Goal: Task Accomplishment & Management: Manage account settings

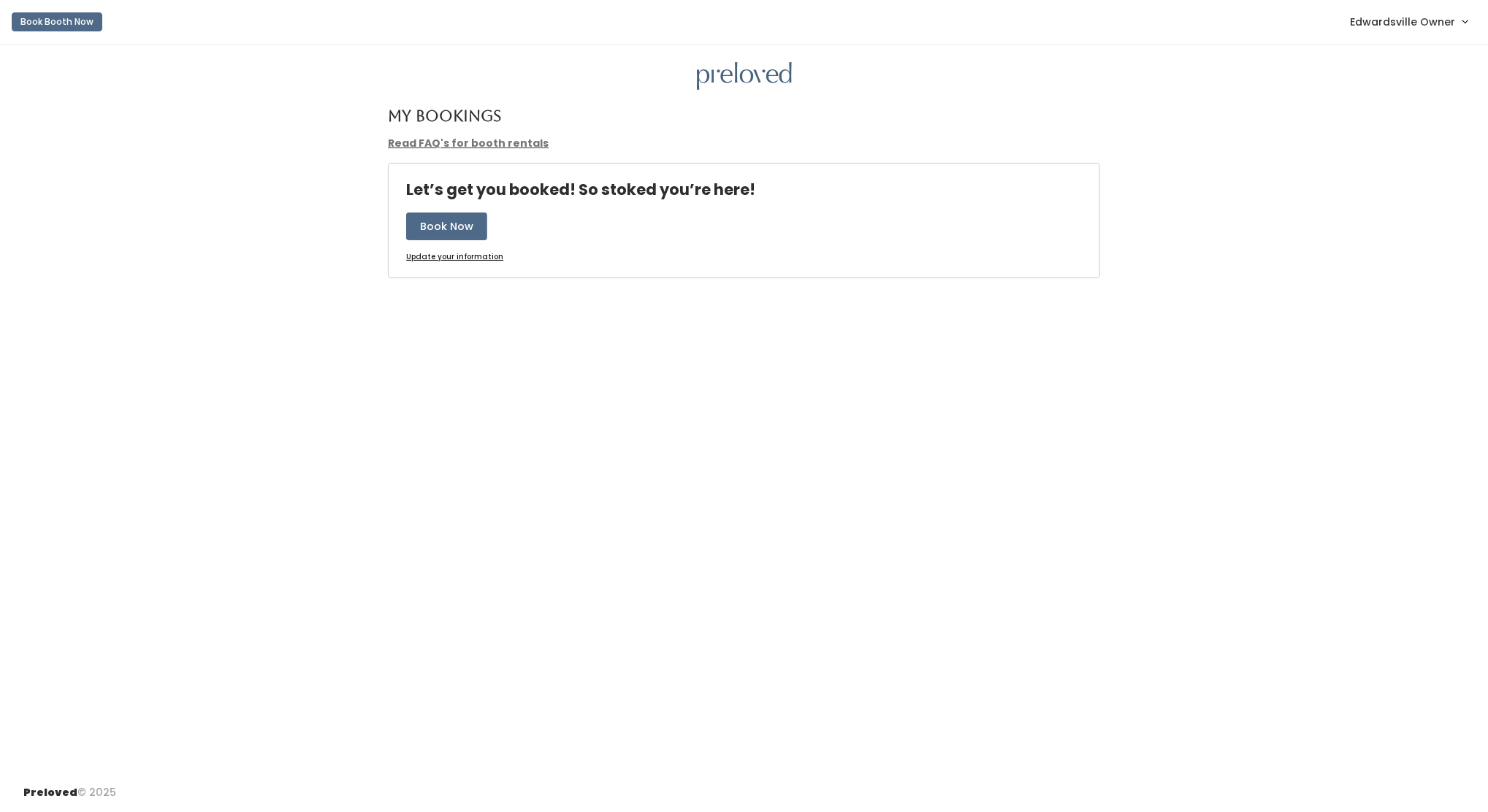
click at [1449, 29] on span "Edwardsville Owner" at bounding box center [1402, 21] width 105 height 16
click at [1417, 65] on link "Admin Home" at bounding box center [1416, 58] width 131 height 26
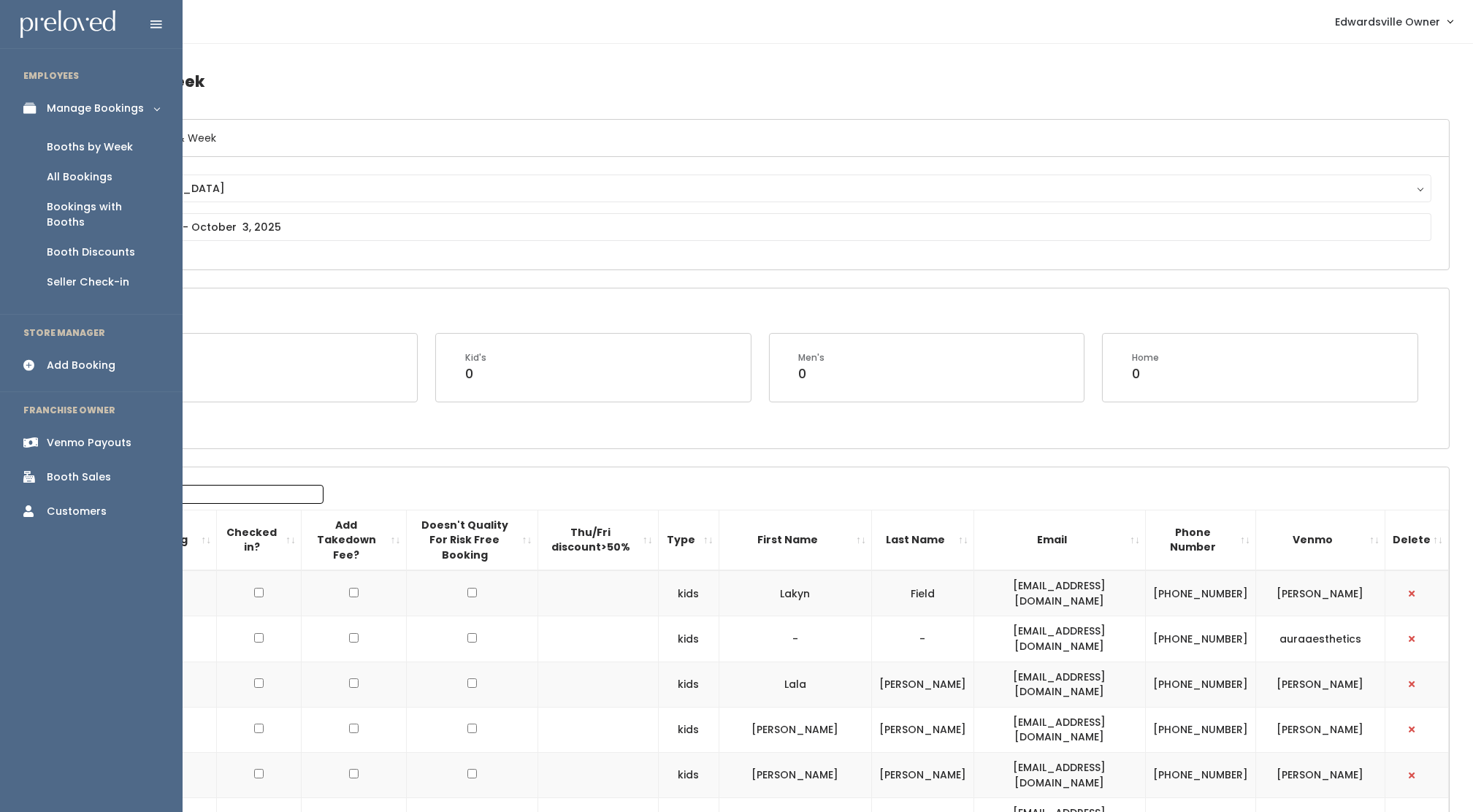
click at [78, 147] on div "Booths by Week" at bounding box center [90, 147] width 86 height 16
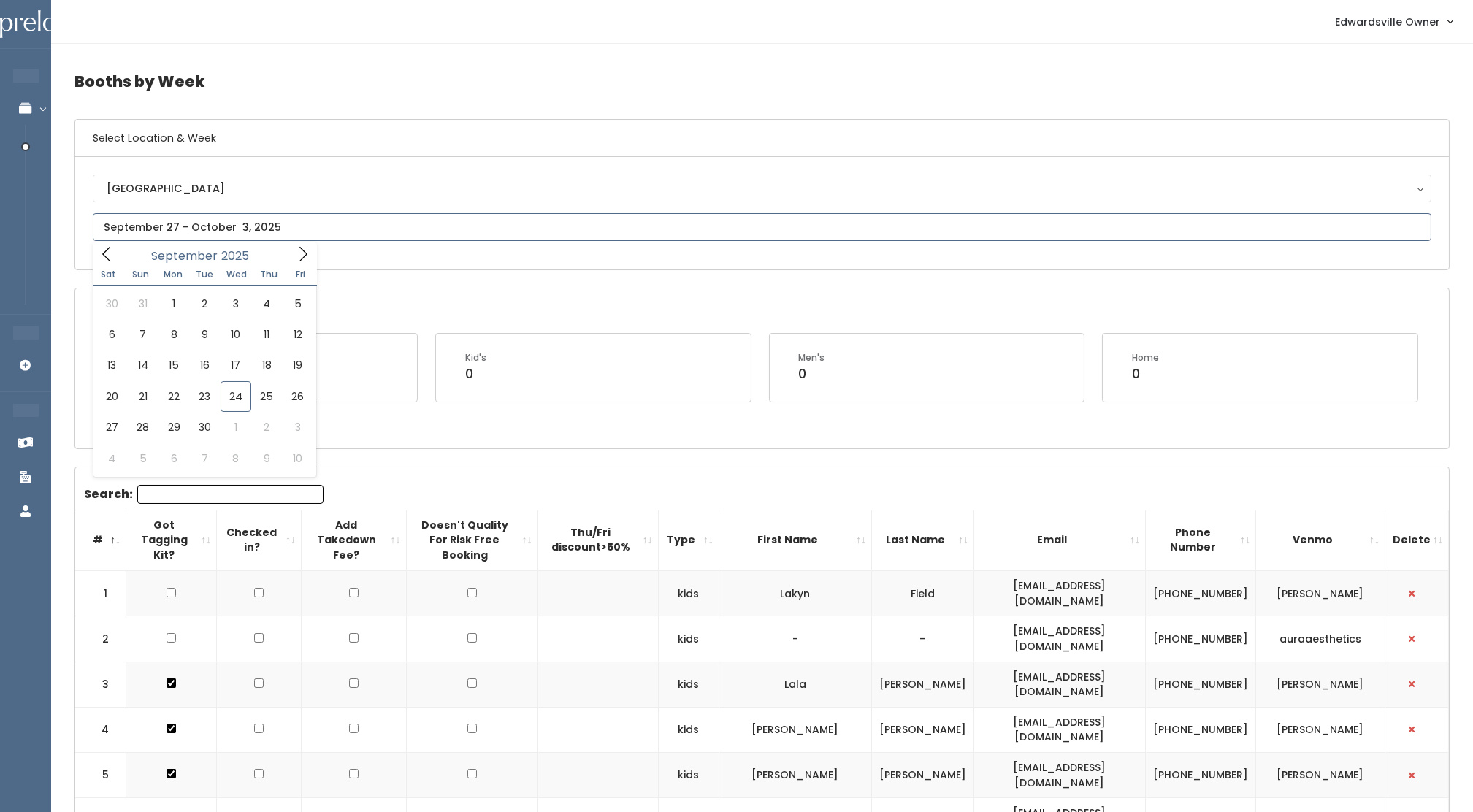
click at [143, 224] on input "text" at bounding box center [761, 226] width 1338 height 27
type input "[DATE] to [DATE]"
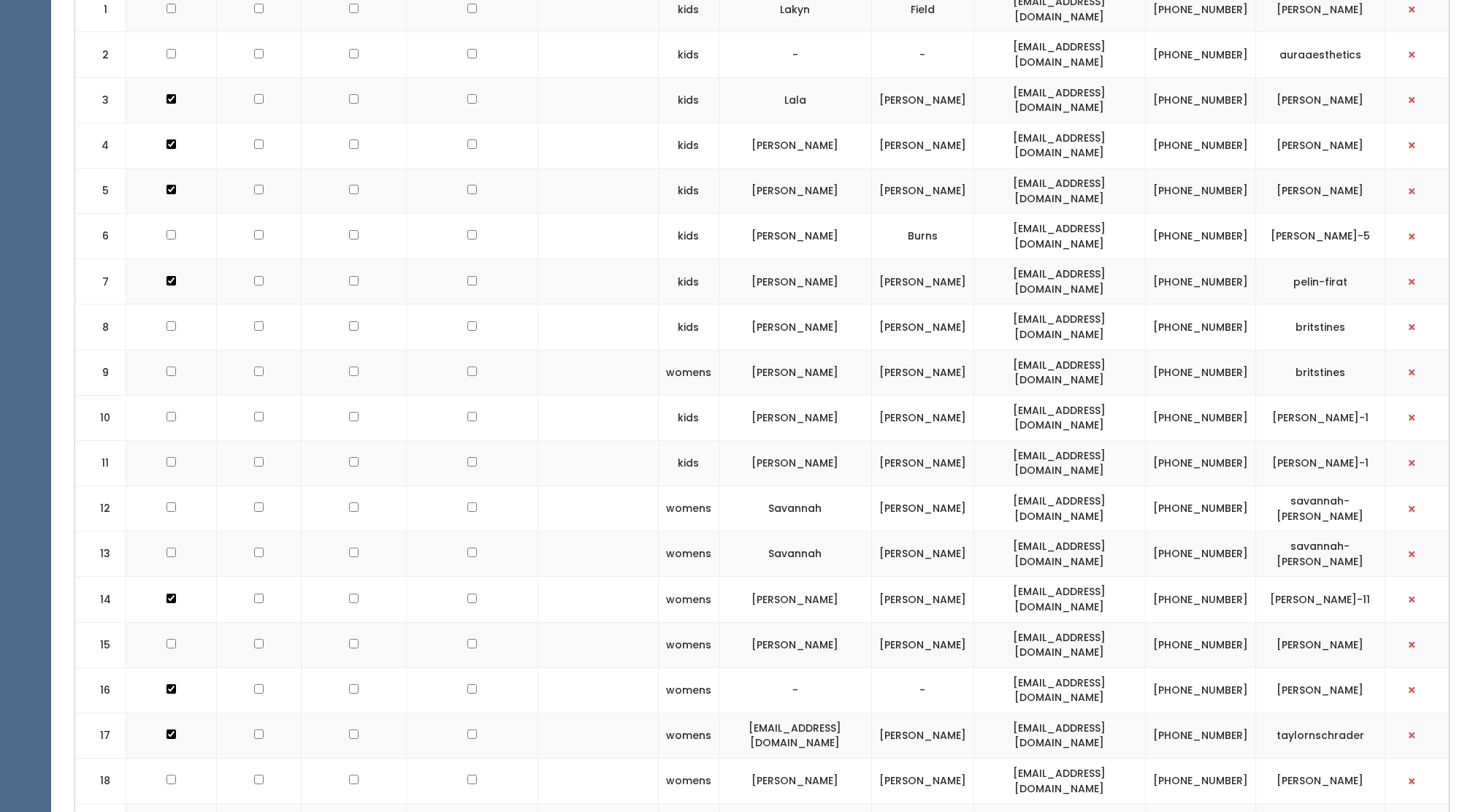
scroll to position [623, 0]
